Goal: Find specific page/section: Find specific page/section

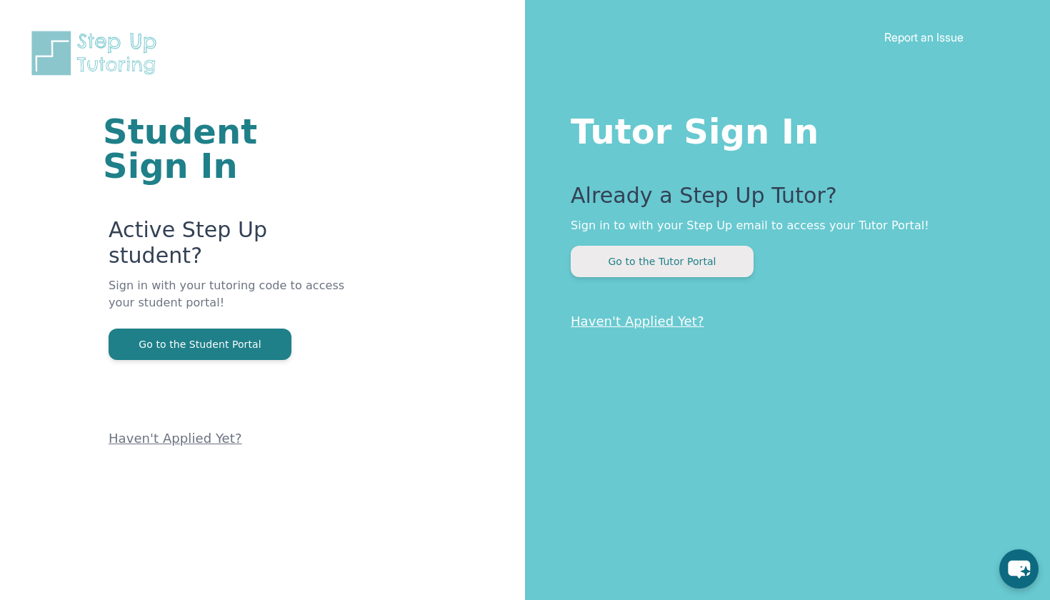
click at [621, 261] on button "Go to the Tutor Portal" at bounding box center [662, 261] width 183 height 31
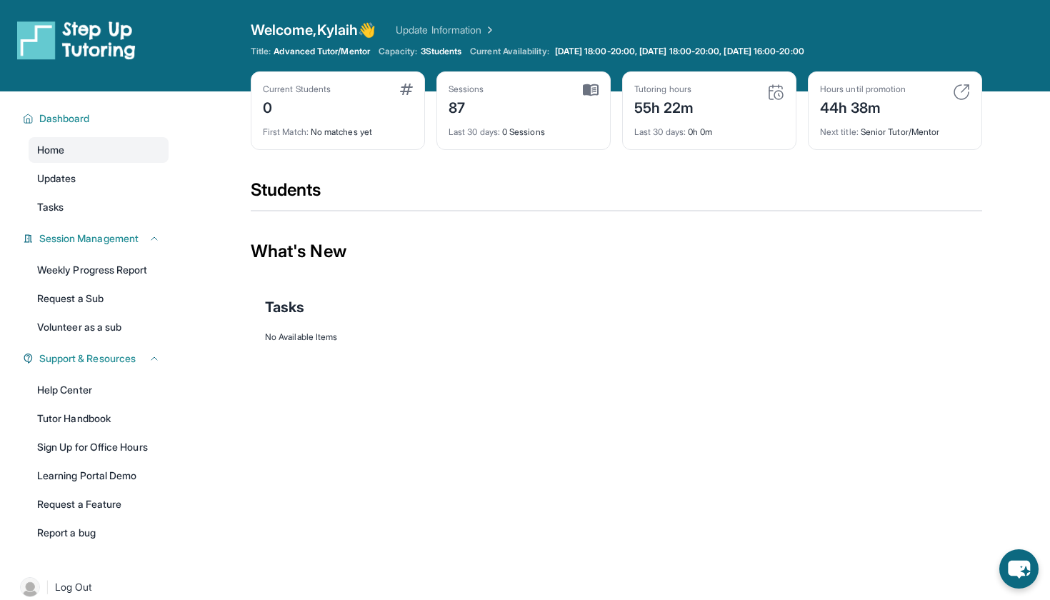
click at [784, 96] on img at bounding box center [775, 92] width 17 height 17
click at [830, 129] on span "Next title :" at bounding box center [839, 131] width 39 height 11
click at [963, 89] on img at bounding box center [961, 92] width 17 height 17
click at [66, 171] on span "Updates" at bounding box center [56, 178] width 39 height 14
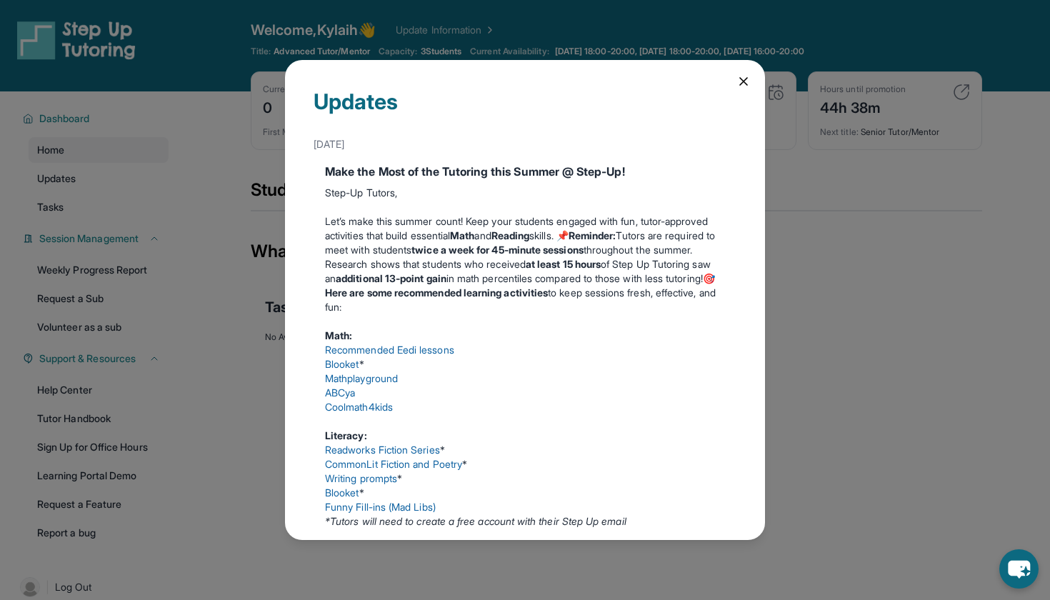
click at [746, 79] on icon at bounding box center [743, 81] width 7 height 7
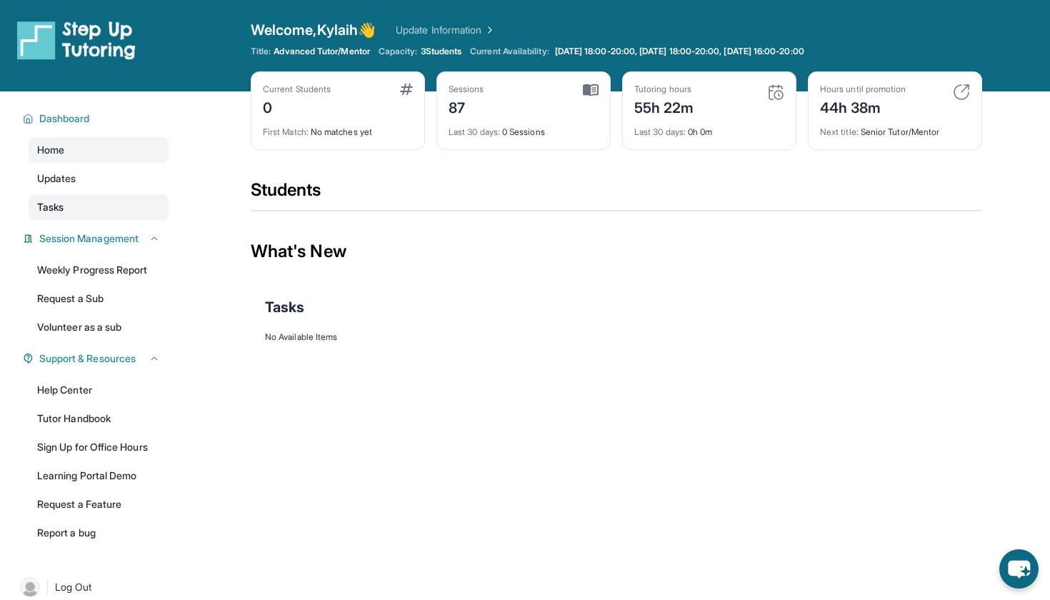
click at [59, 200] on span "Tasks" at bounding box center [50, 207] width 26 height 14
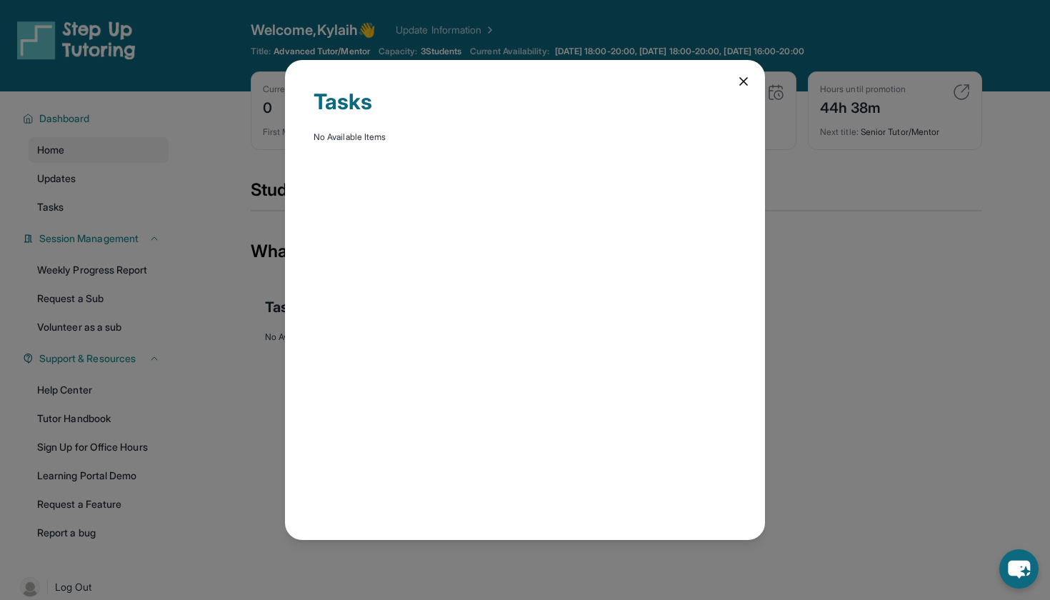
click at [745, 74] on div "Tasks No Available Items" at bounding box center [525, 300] width 480 height 480
click at [754, 74] on div "Tasks No Available Items" at bounding box center [525, 300] width 480 height 480
click at [748, 75] on icon at bounding box center [744, 81] width 14 height 14
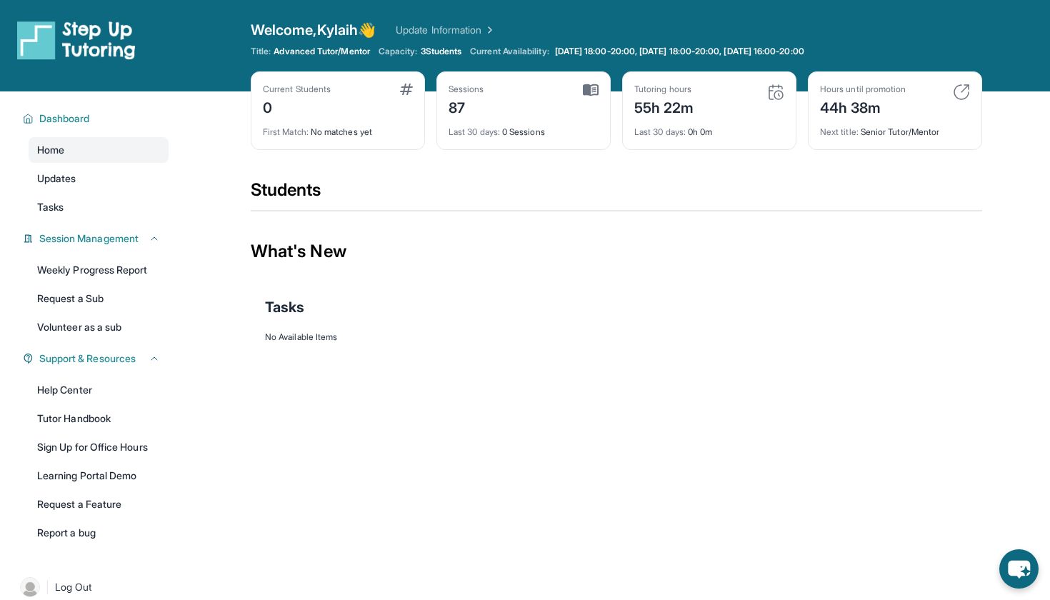
click at [730, 42] on div "Welcome, Kylaih 👋 Update Information Title: Advanced Tutor/Mentor Capacity: 3 S…" at bounding box center [617, 45] width 732 height 51
click at [747, 46] on span "[DATE] 18:00-20:00, [DATE] 18:00-20:00, [DATE] 16:00-20:00" at bounding box center [679, 51] width 249 height 11
